Goal: Task Accomplishment & Management: Complete application form

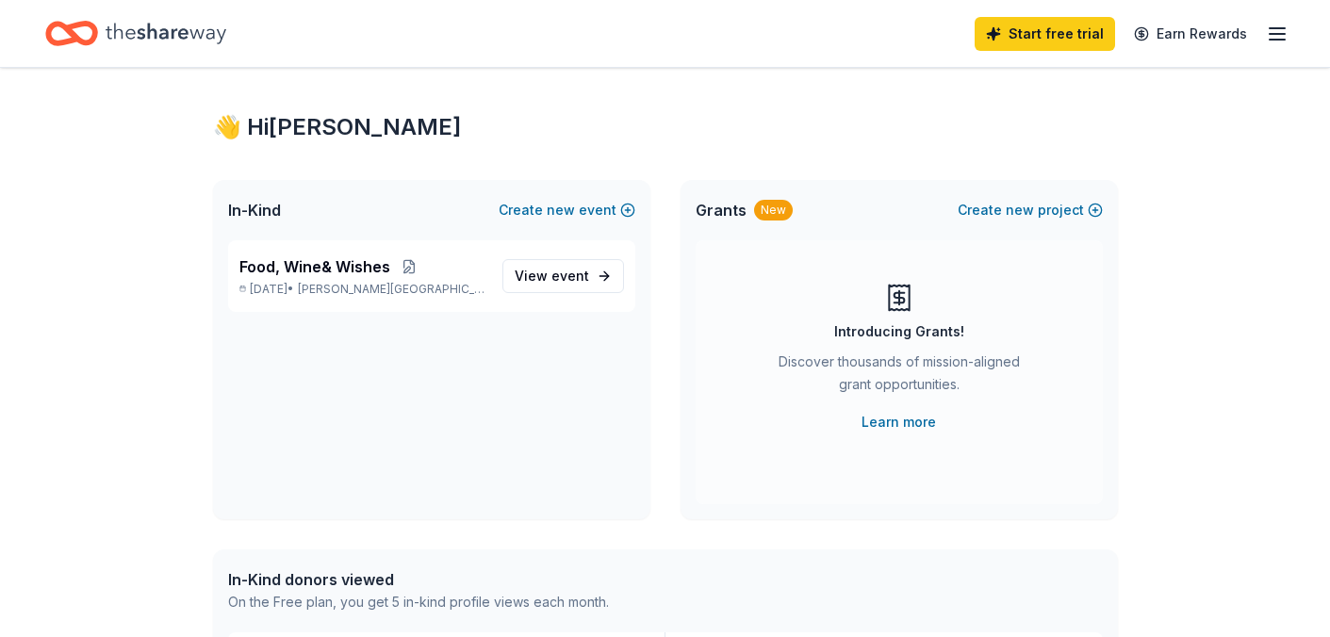
scroll to position [25, 0]
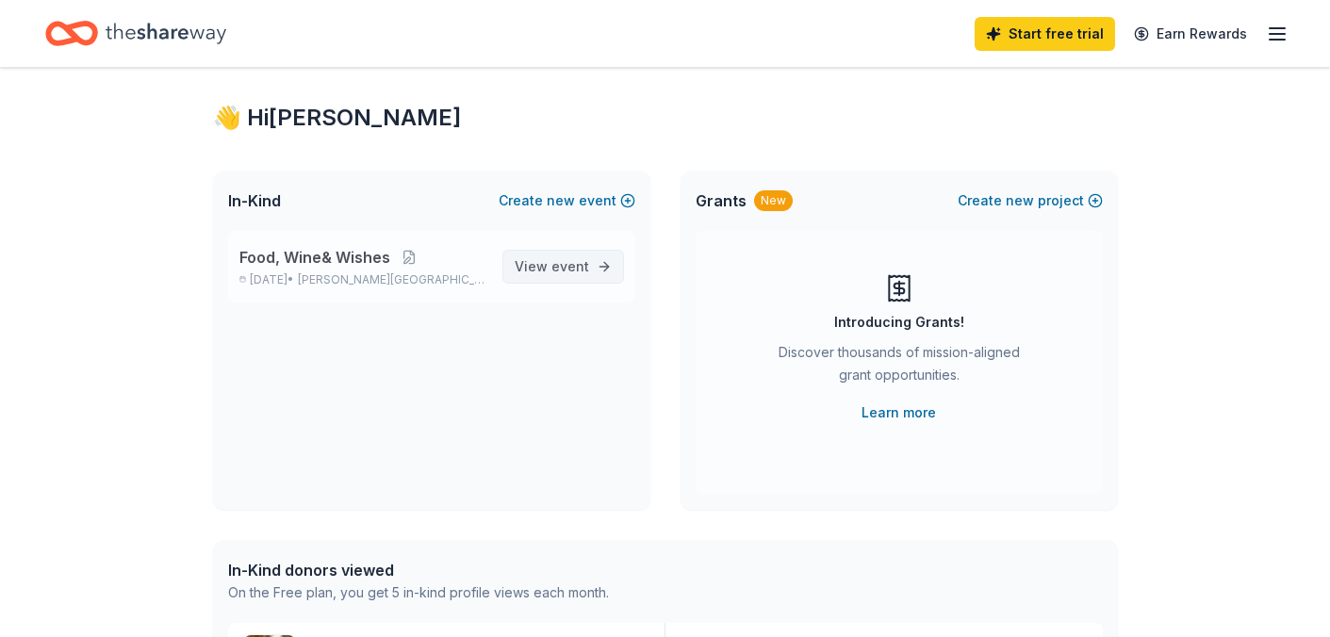
click at [570, 273] on span "event" at bounding box center [571, 266] width 38 height 16
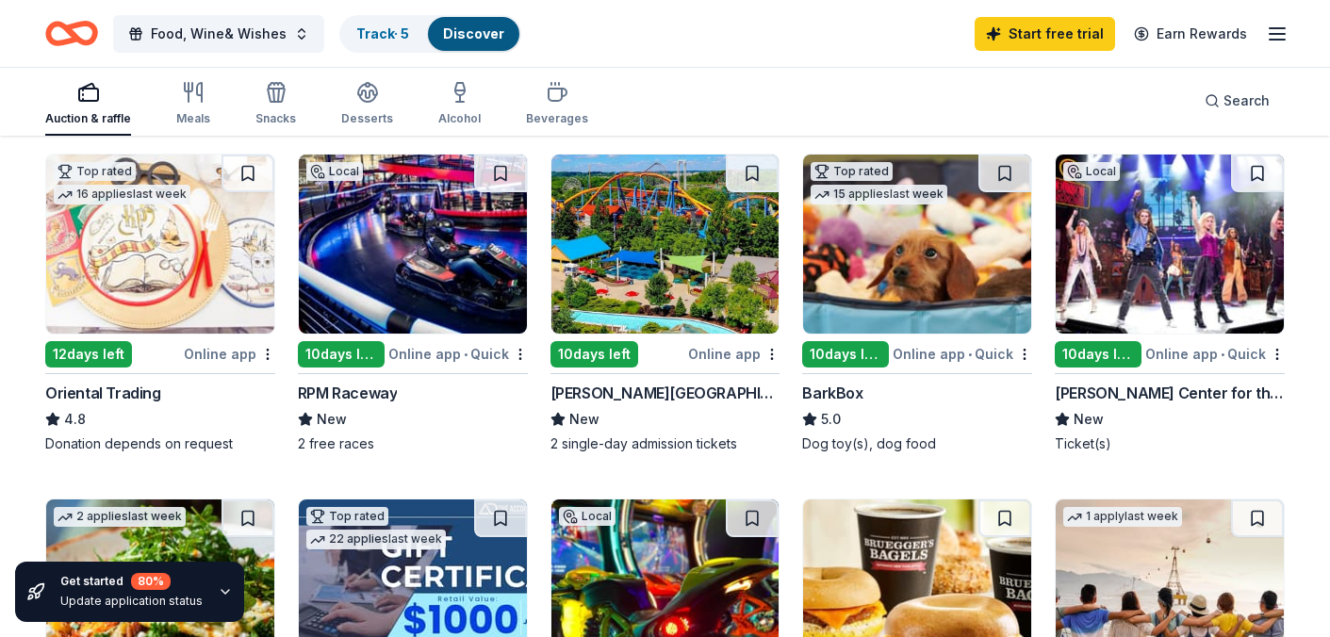
scroll to position [578, 0]
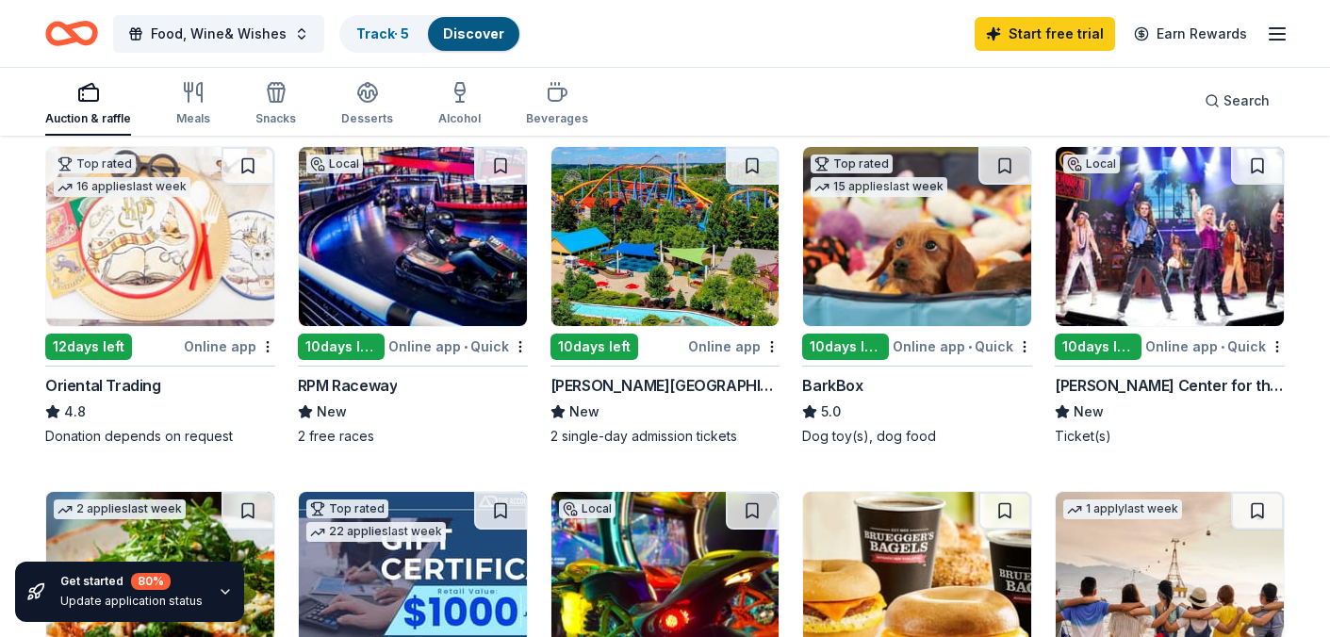
click at [862, 286] on img at bounding box center [917, 236] width 228 height 179
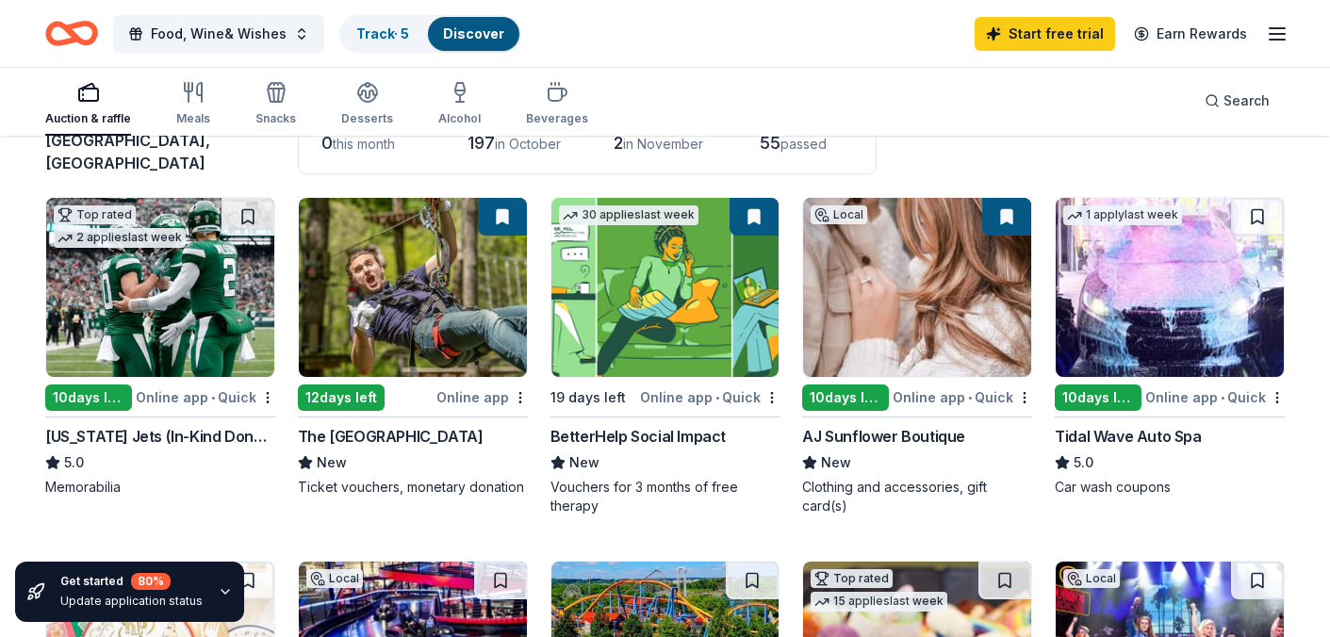
scroll to position [160, 0]
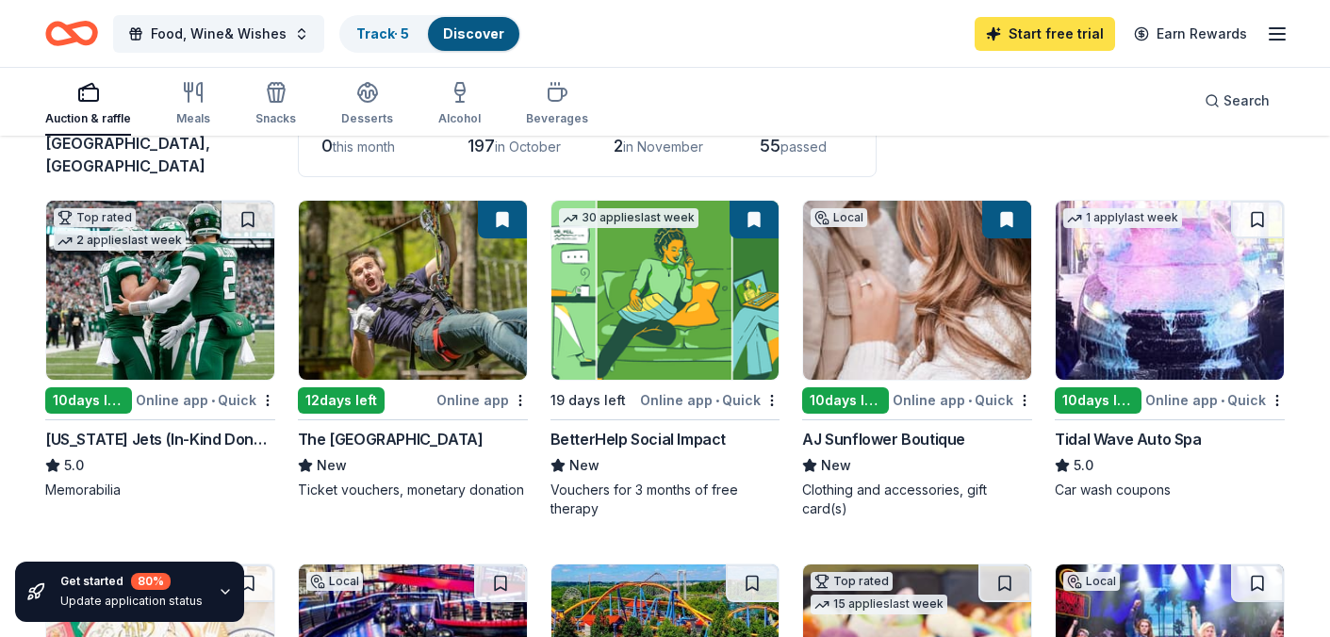
click at [1046, 26] on link "Start free trial" at bounding box center [1045, 34] width 140 height 34
click at [1065, 41] on link "Start free trial" at bounding box center [1045, 34] width 140 height 34
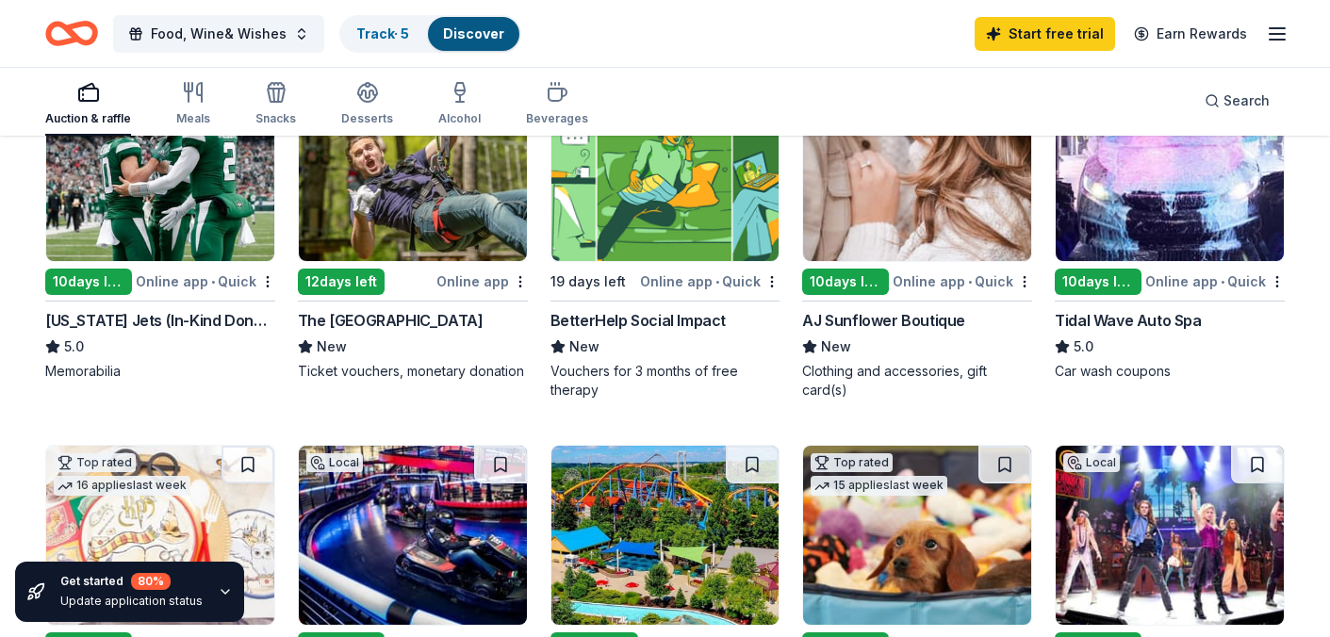
scroll to position [280, 0]
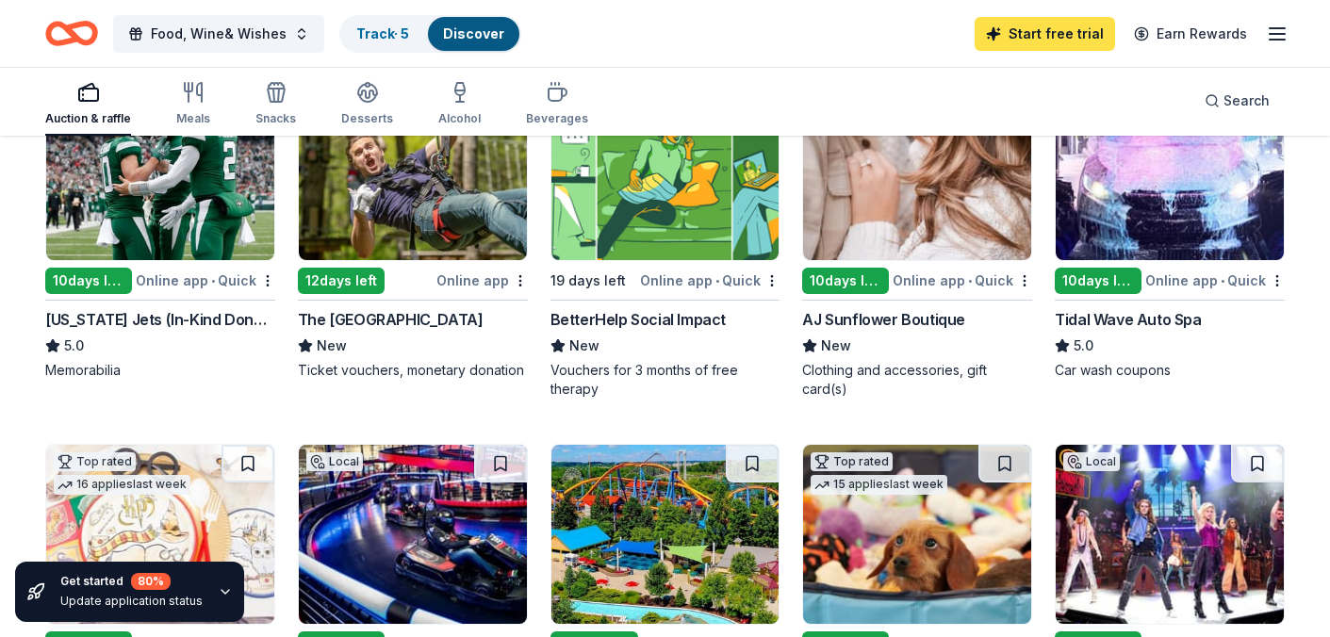
click at [1045, 35] on link "Start free trial" at bounding box center [1045, 34] width 140 height 34
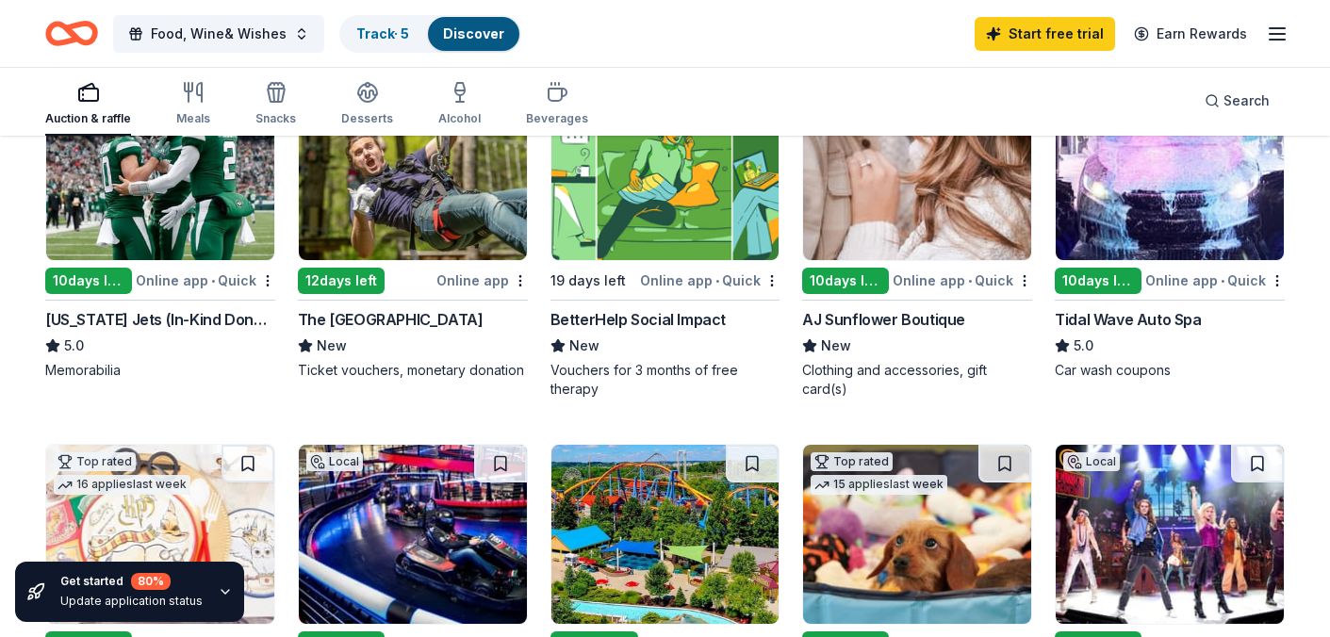
click at [162, 605] on div "Update application status" at bounding box center [131, 601] width 142 height 15
click at [218, 597] on icon "button" at bounding box center [225, 592] width 15 height 15
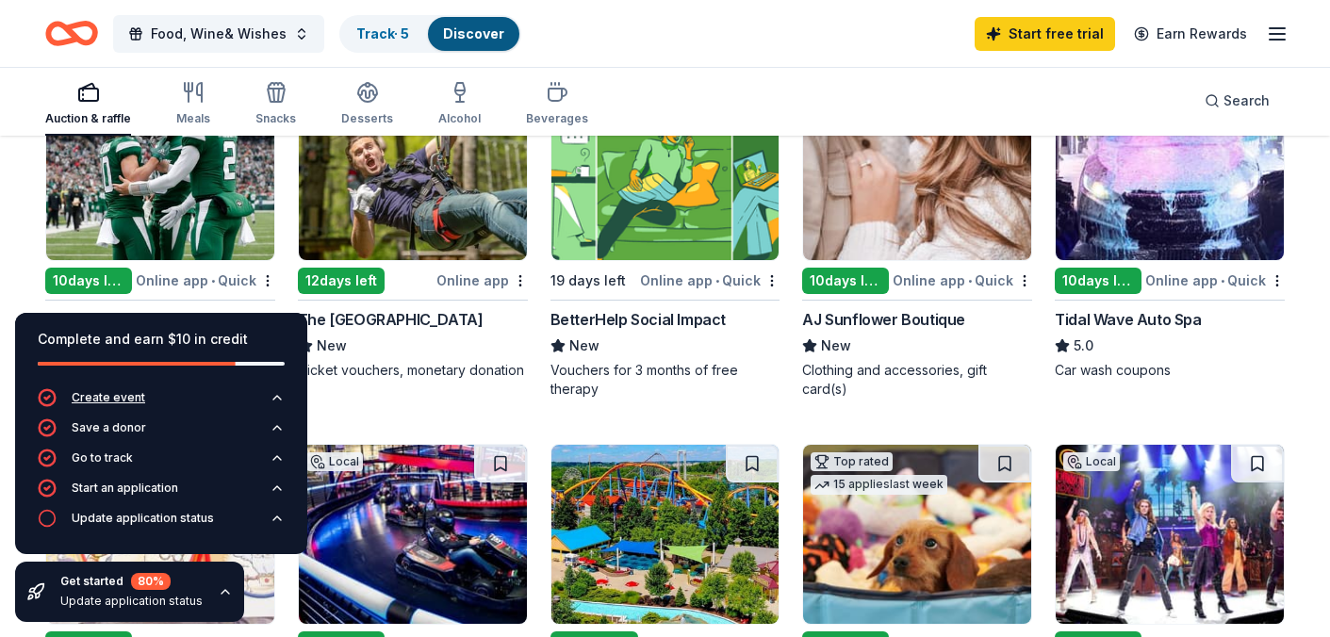
click at [122, 399] on div "Create event" at bounding box center [109, 397] width 74 height 15
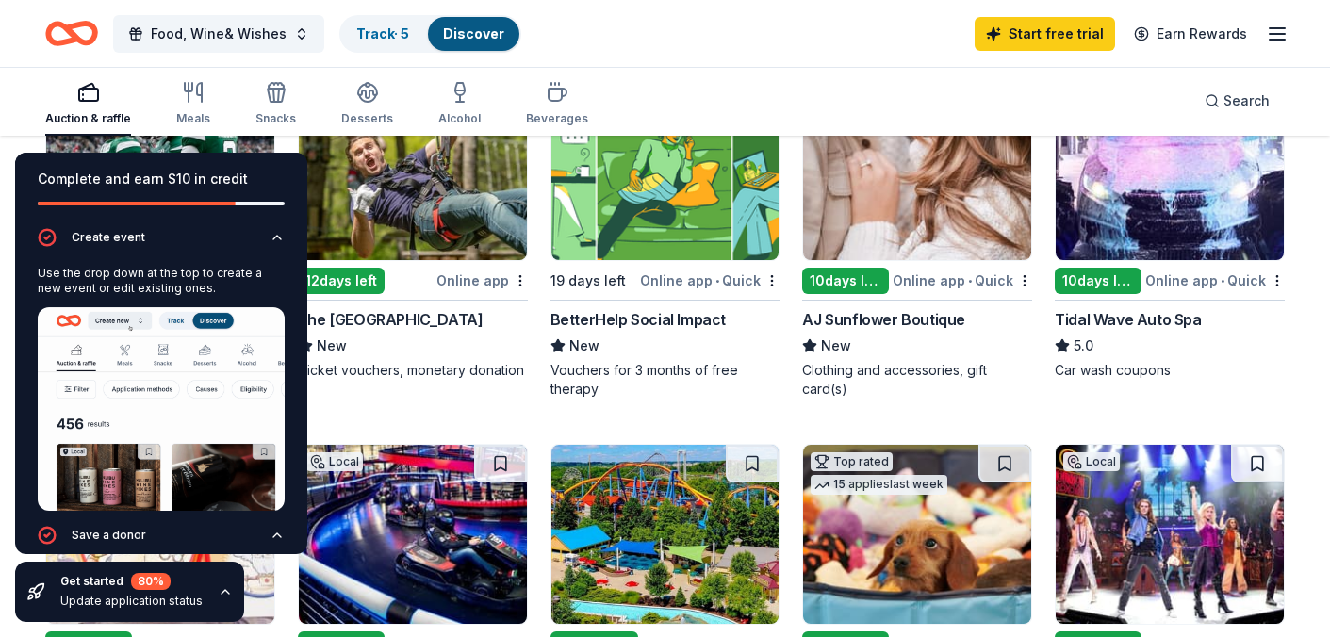
click at [472, 361] on div "Ticket vouchers, monetary donation" at bounding box center [413, 370] width 230 height 19
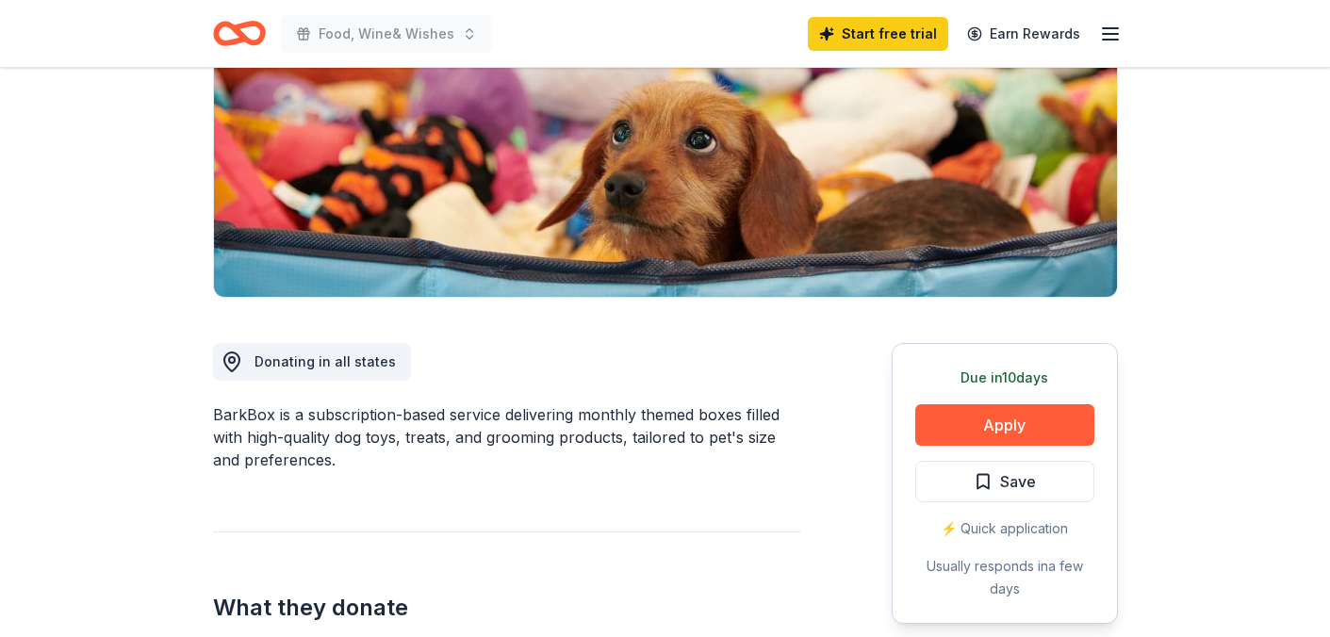
scroll to position [293, 0]
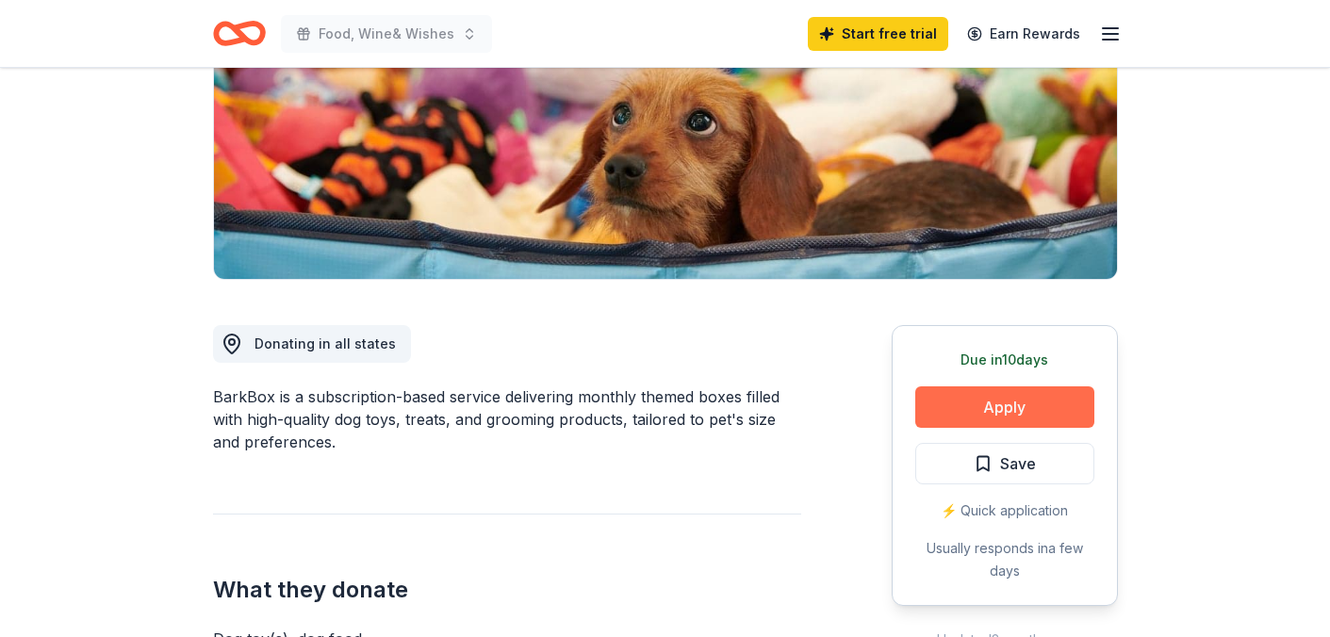
click at [975, 411] on button "Apply" at bounding box center [1005, 407] width 179 height 41
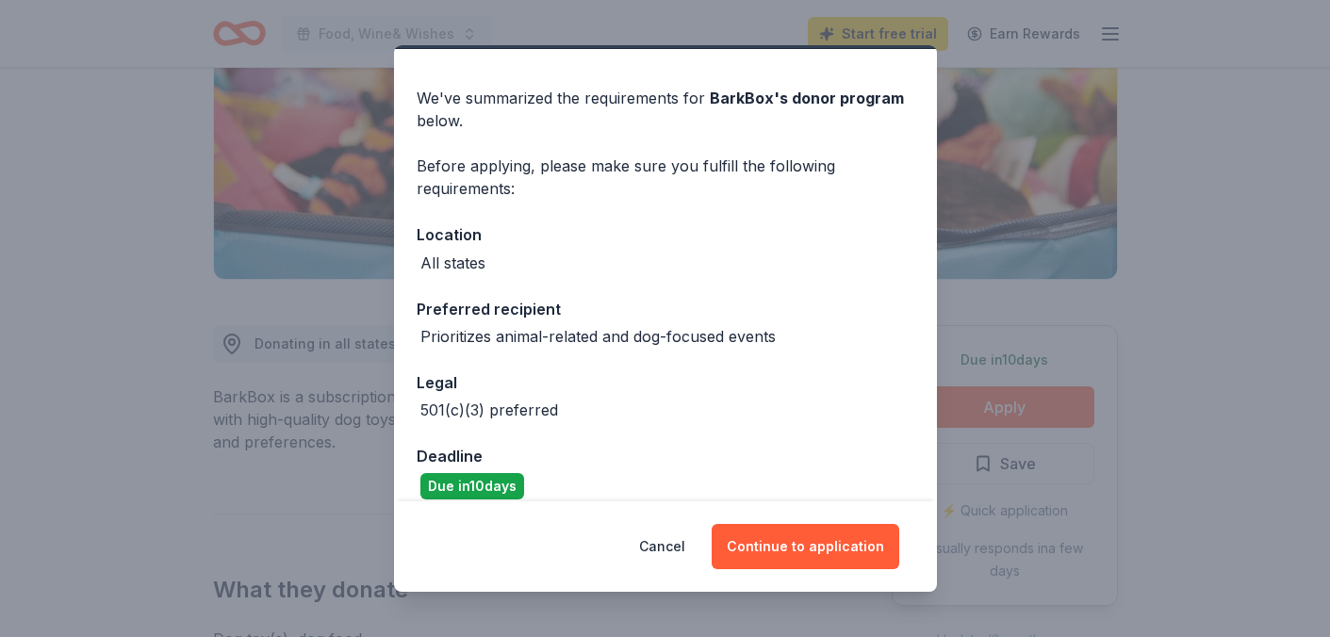
scroll to position [71, 0]
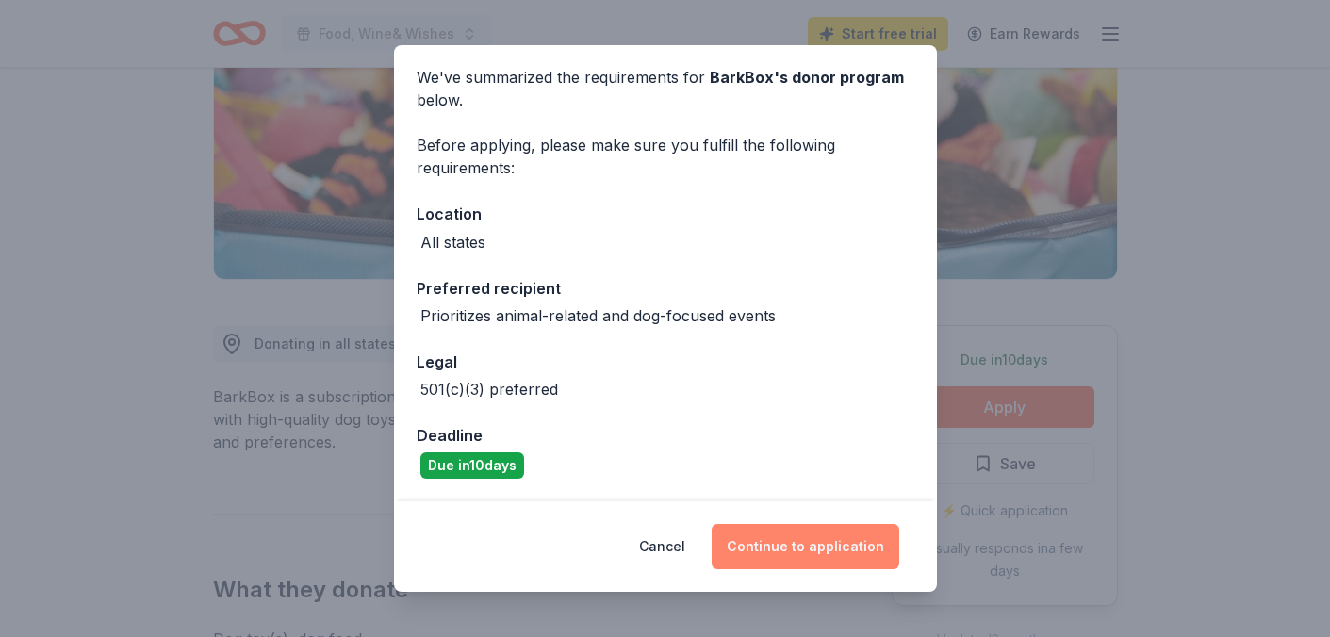
click at [792, 544] on button "Continue to application" at bounding box center [806, 546] width 188 height 45
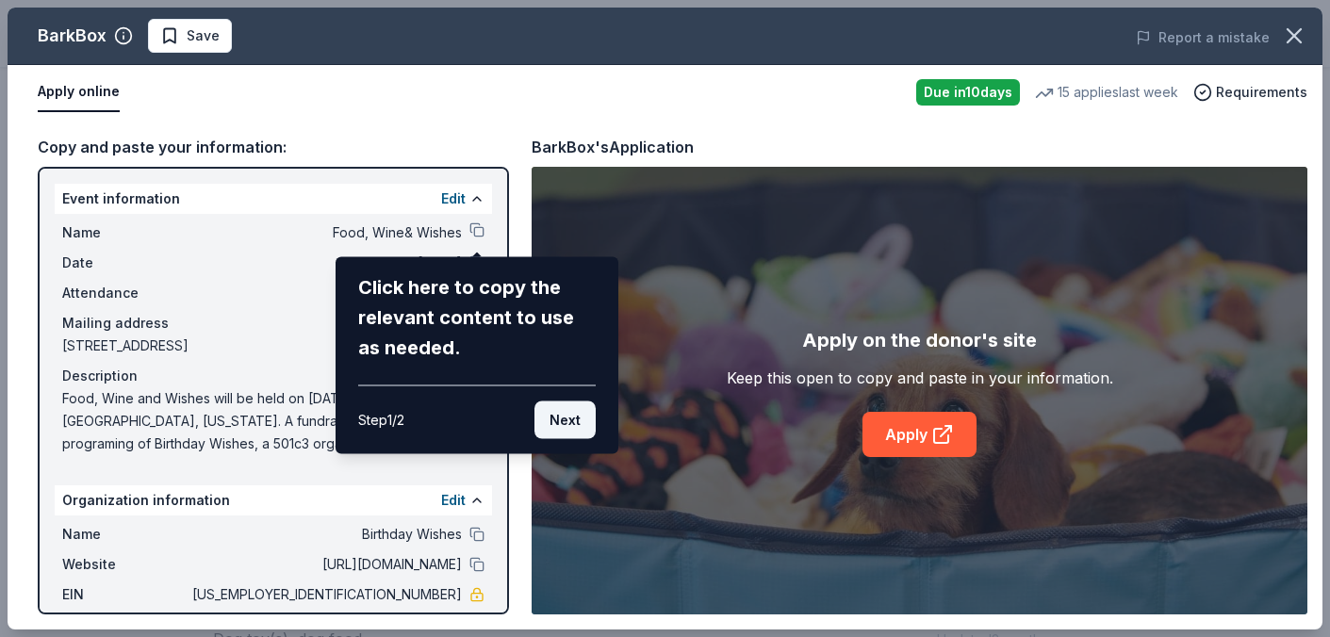
click at [579, 426] on button "Next" at bounding box center [565, 421] width 61 height 38
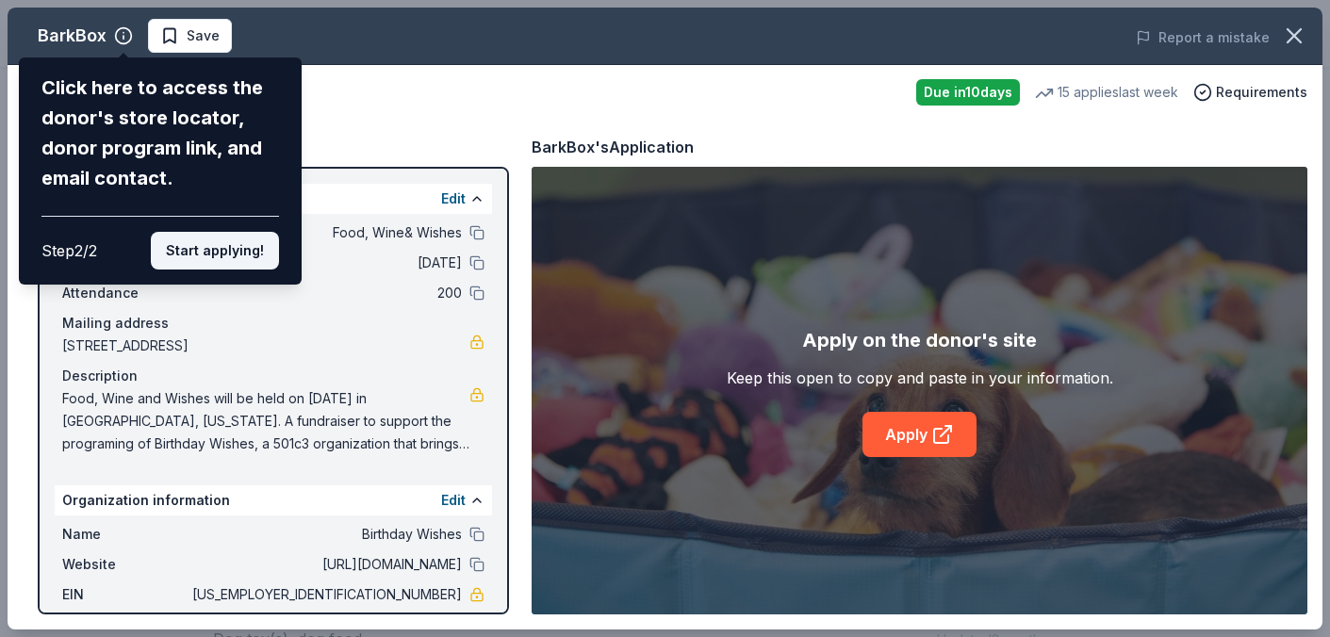
click at [256, 250] on button "Start applying!" at bounding box center [215, 251] width 128 height 38
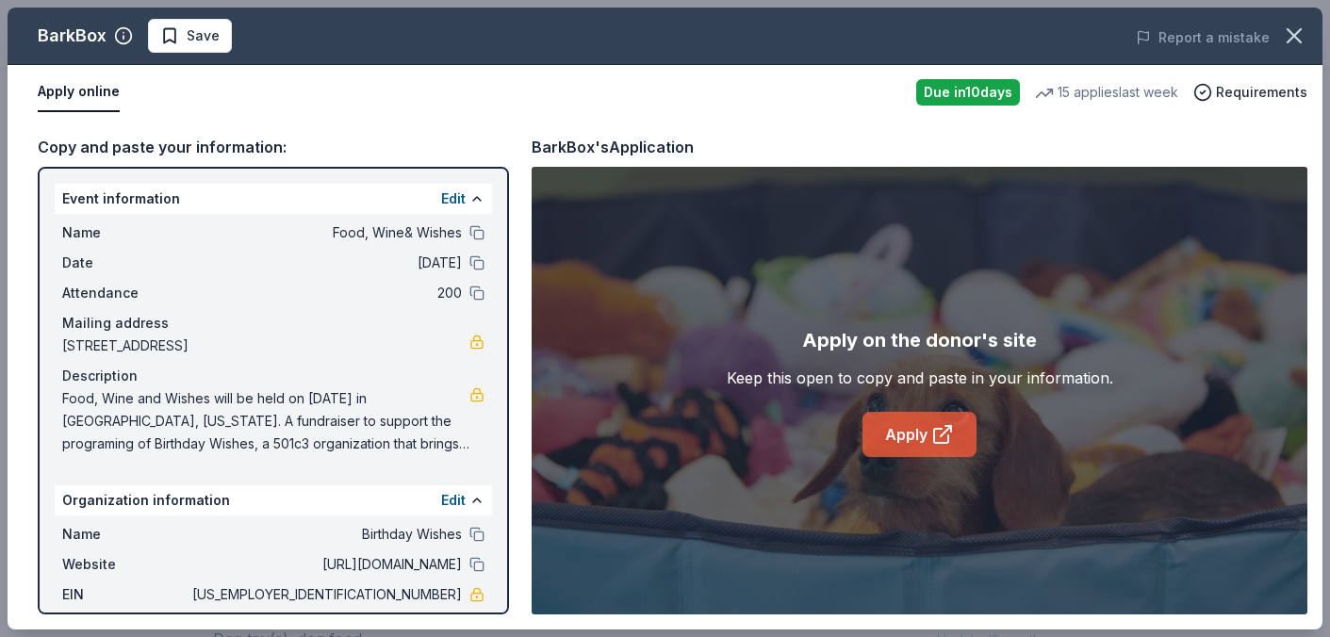
click at [882, 448] on link "Apply" at bounding box center [920, 434] width 114 height 45
